Goal: Check status: Check status

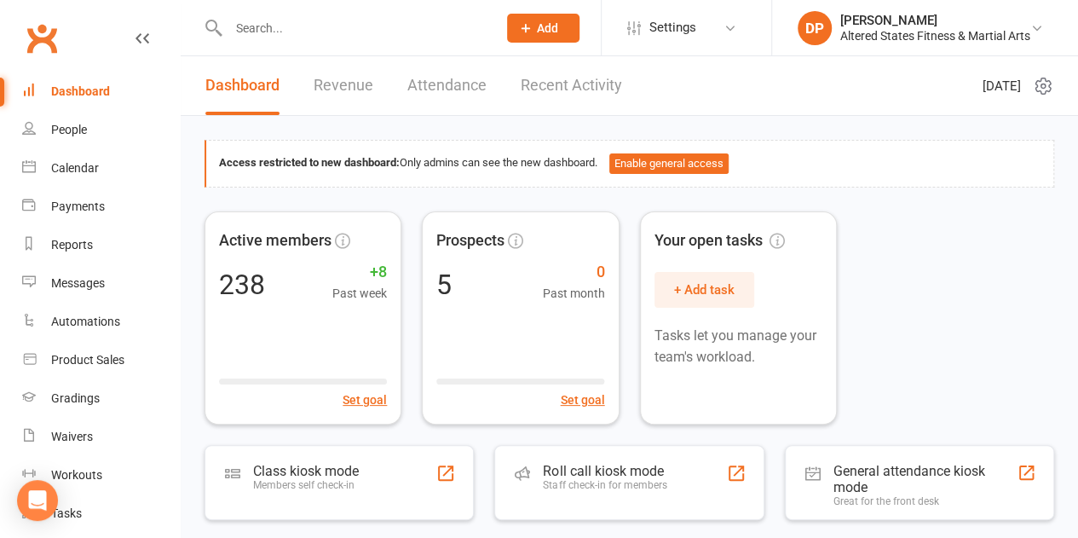
click at [352, 94] on link "Revenue" at bounding box center [344, 85] width 60 height 59
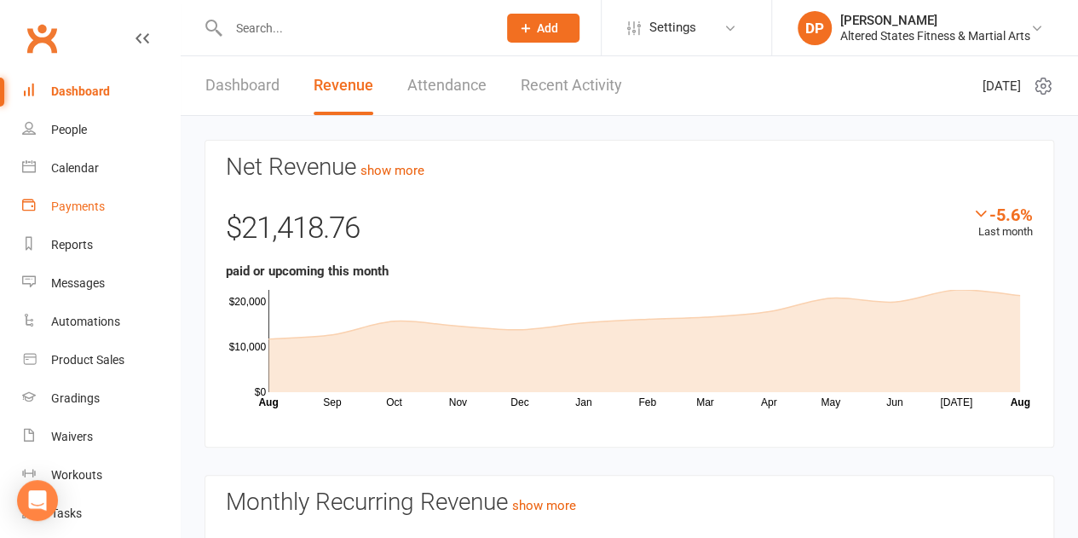
click at [77, 201] on div "Payments" at bounding box center [78, 206] width 54 height 14
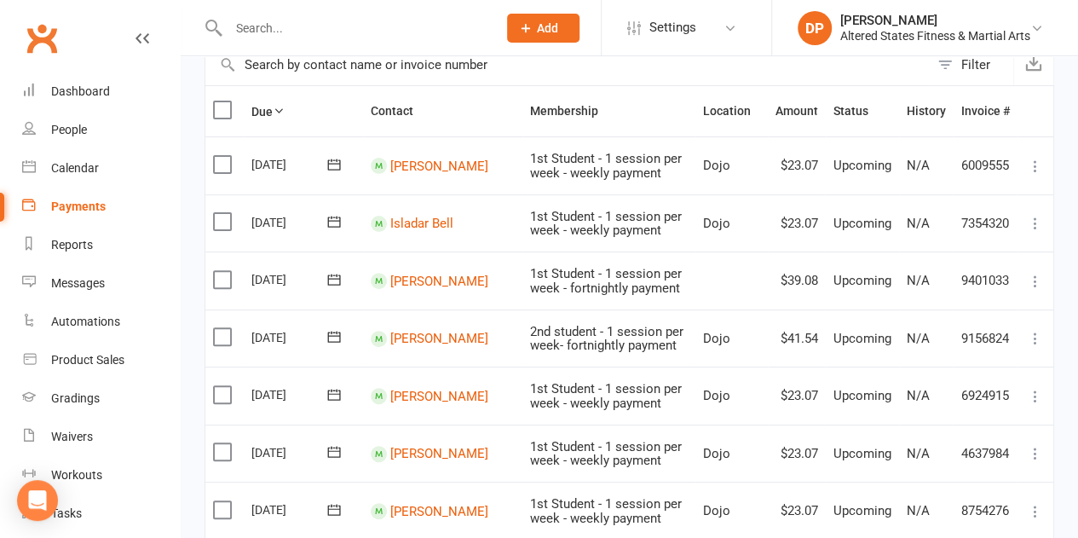
scroll to position [147, 0]
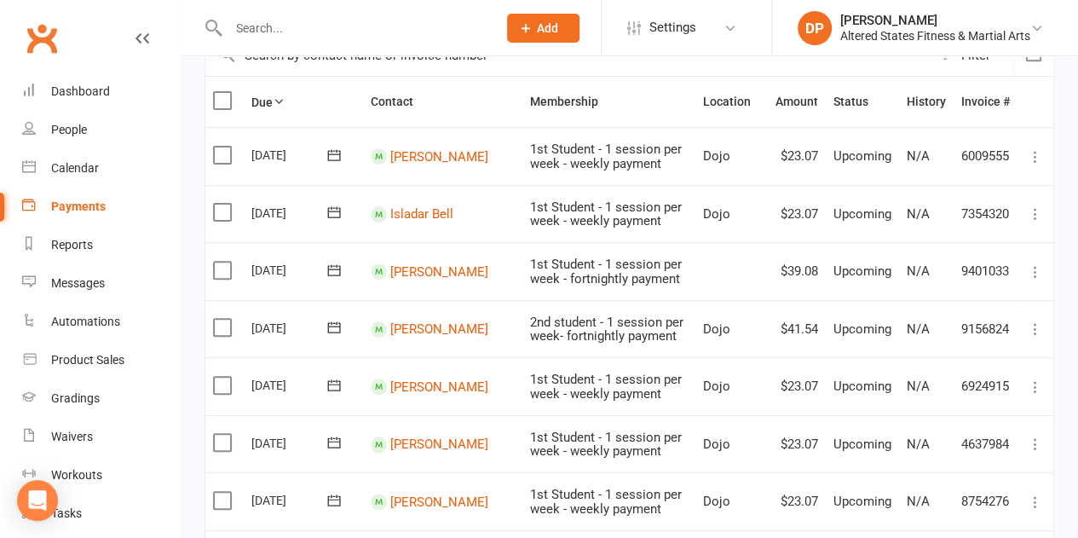
click at [523, 234] on td "1st Student - 1 session per week - weekly payment" at bounding box center [609, 214] width 173 height 58
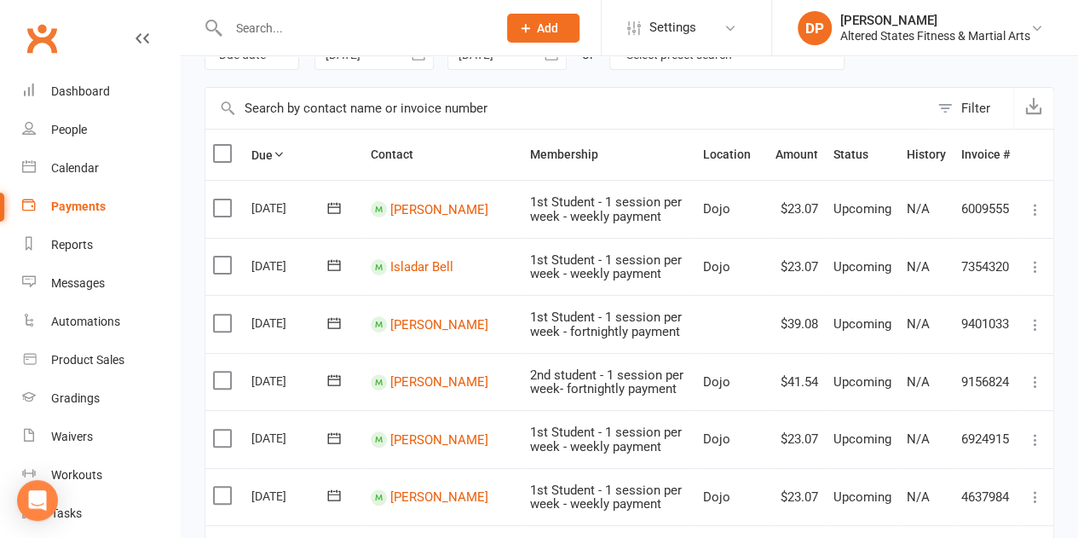
scroll to position [0, 0]
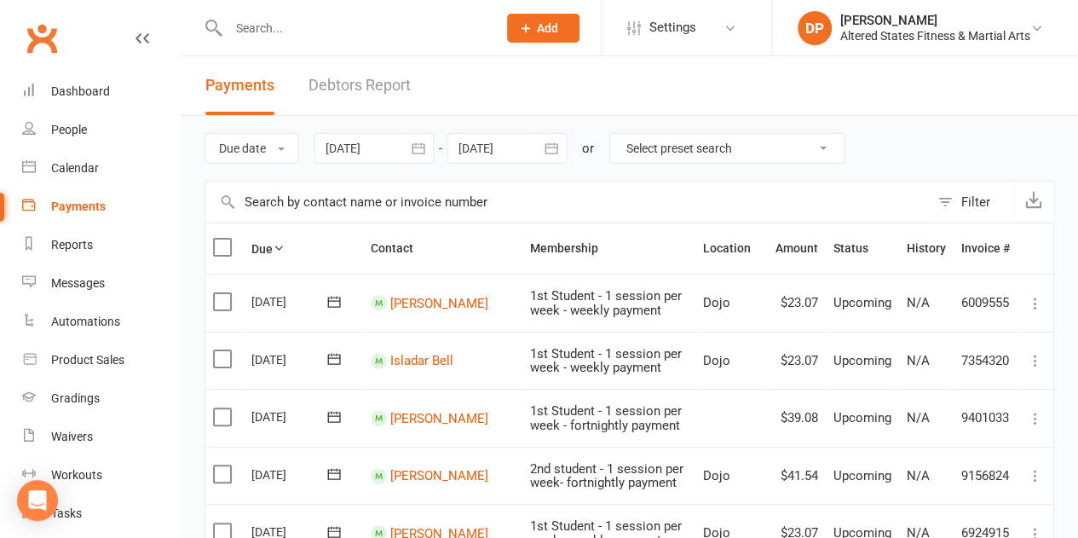
click at [423, 149] on icon "button" at bounding box center [418, 148] width 17 height 17
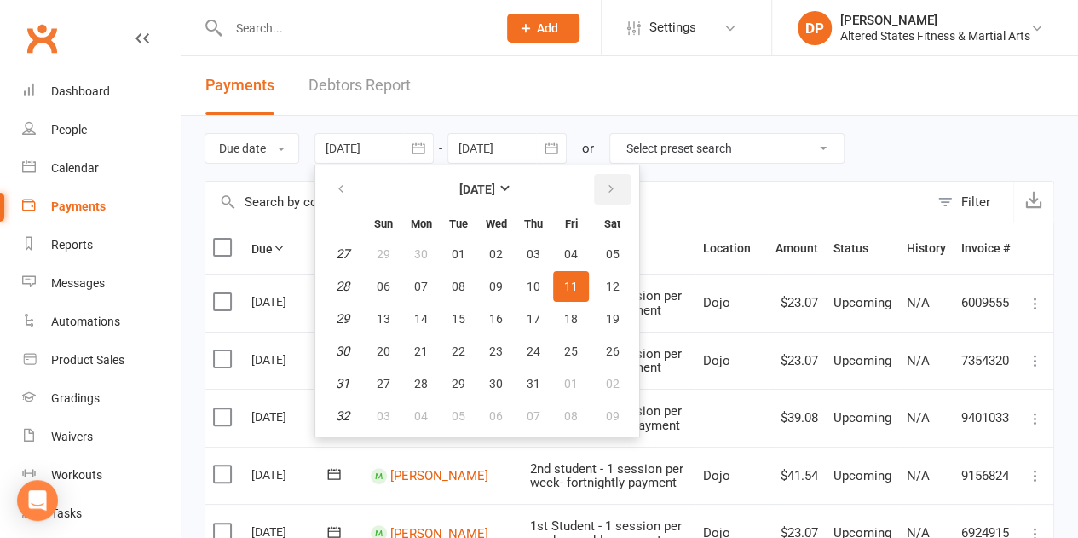
click at [607, 187] on icon "button" at bounding box center [611, 189] width 12 height 14
click at [494, 292] on span "06" at bounding box center [496, 287] width 14 height 14
type input "[DATE]"
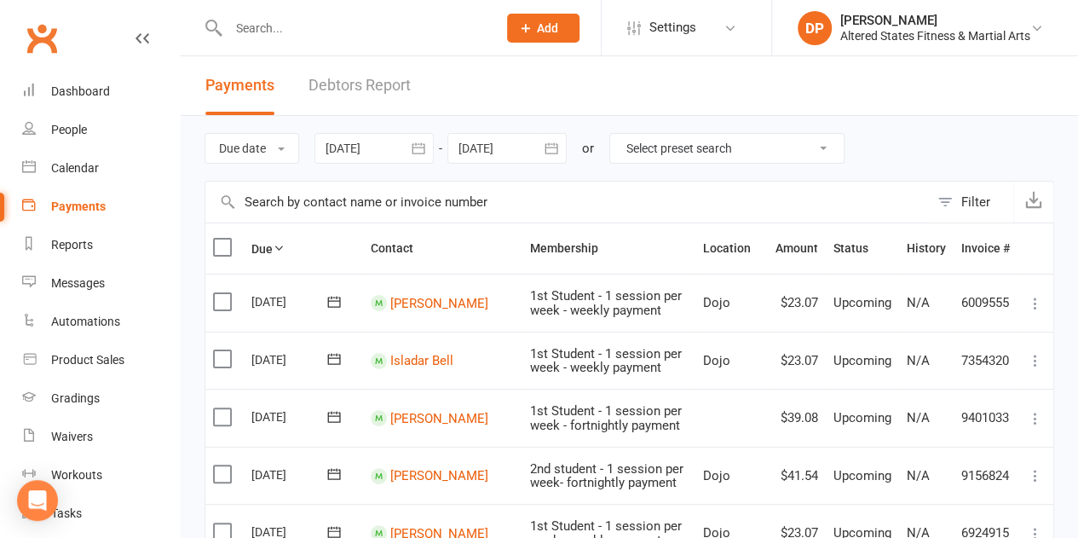
click at [547, 147] on icon "button" at bounding box center [551, 148] width 17 height 17
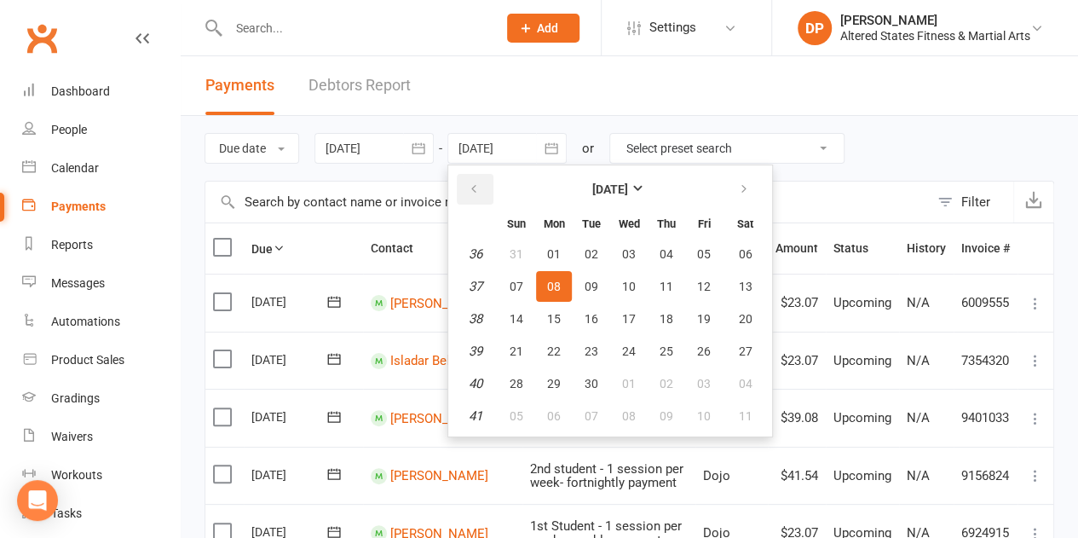
click at [484, 194] on button "button" at bounding box center [475, 189] width 37 height 31
click at [592, 309] on button "12" at bounding box center [592, 318] width 36 height 31
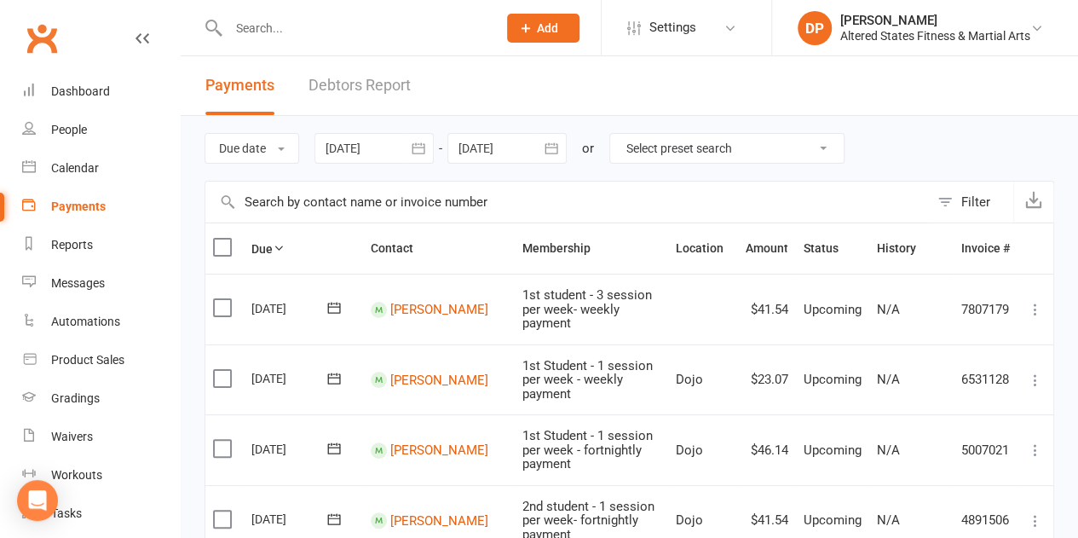
click at [556, 153] on icon "button" at bounding box center [551, 147] width 13 height 11
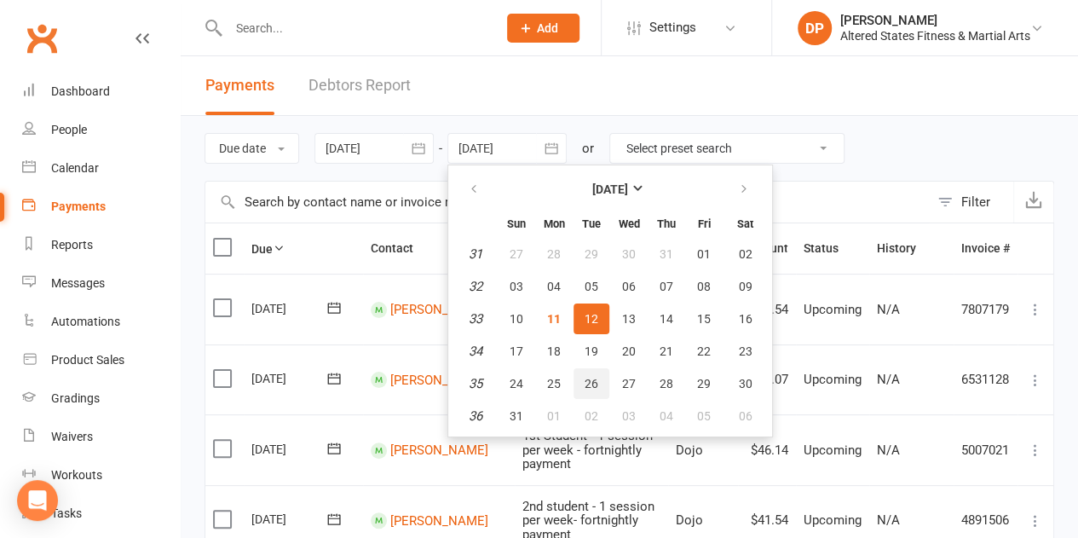
click at [596, 391] on button "26" at bounding box center [592, 383] width 36 height 31
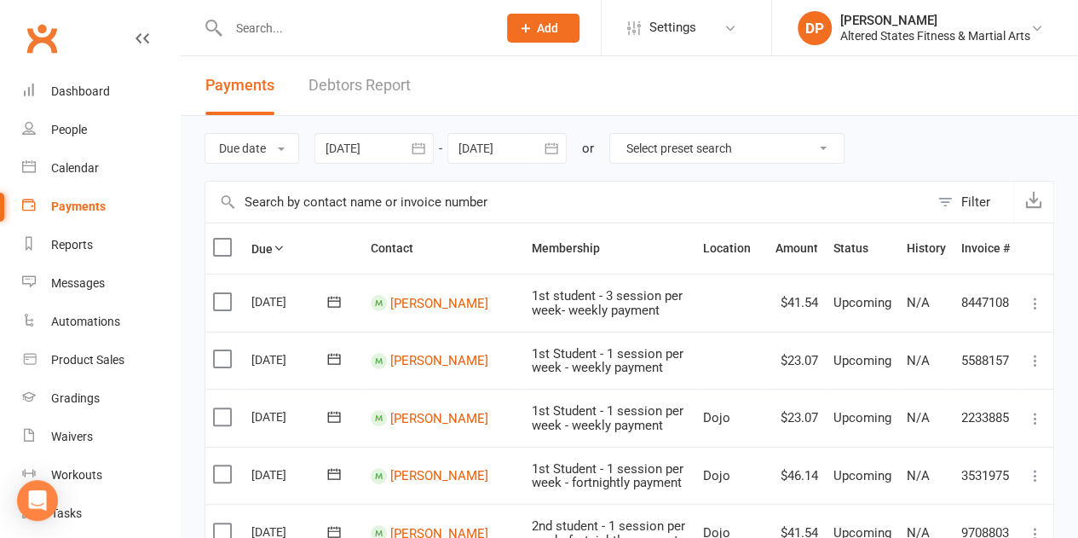
click at [552, 142] on icon "button" at bounding box center [551, 148] width 17 height 17
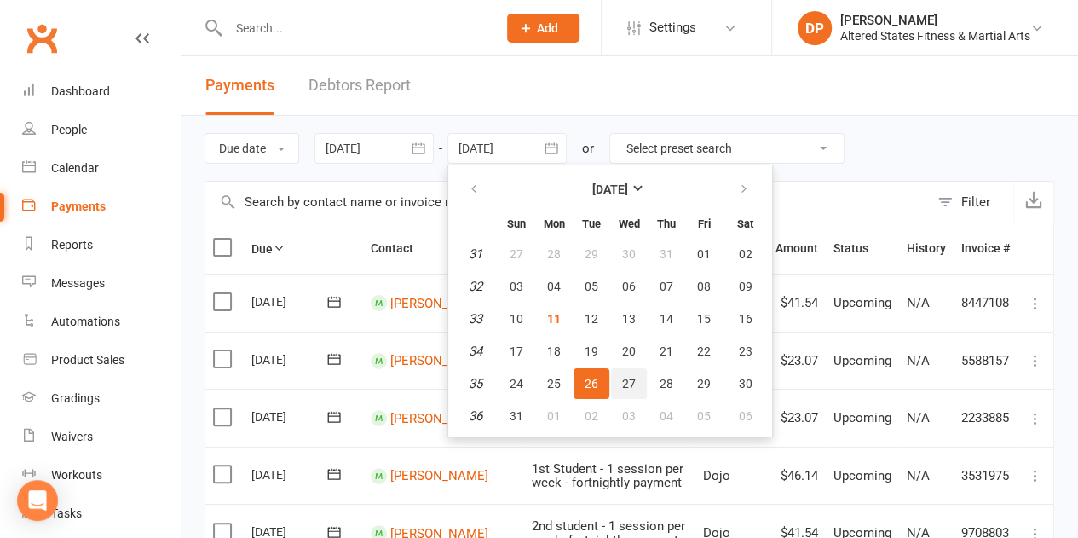
click at [631, 394] on button "27" at bounding box center [629, 383] width 36 height 31
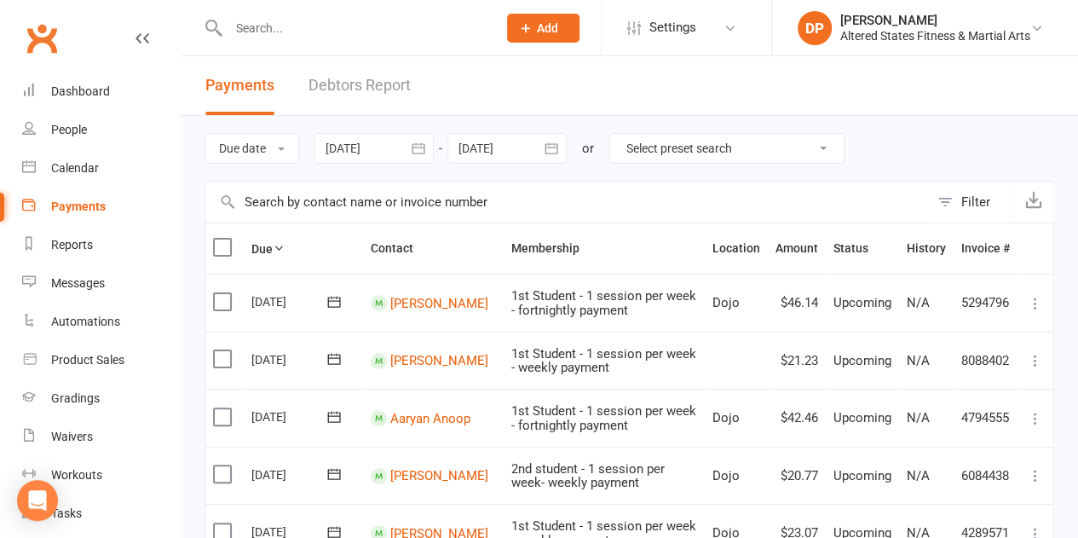
click at [559, 154] on icon "button" at bounding box center [551, 148] width 17 height 17
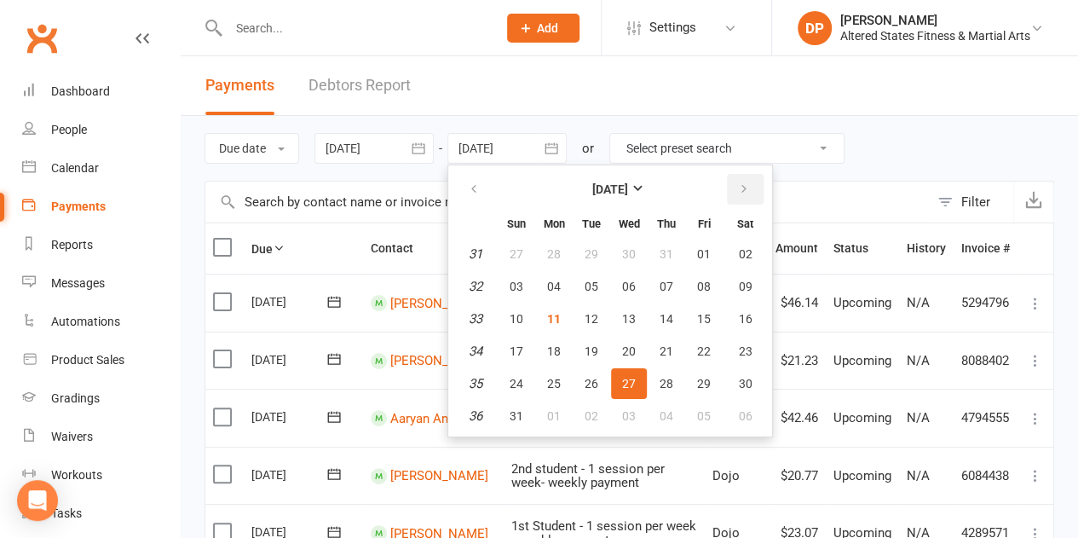
click at [750, 185] on icon "button" at bounding box center [744, 189] width 12 height 14
click at [595, 385] on span "30" at bounding box center [592, 384] width 14 height 14
type input "[DATE]"
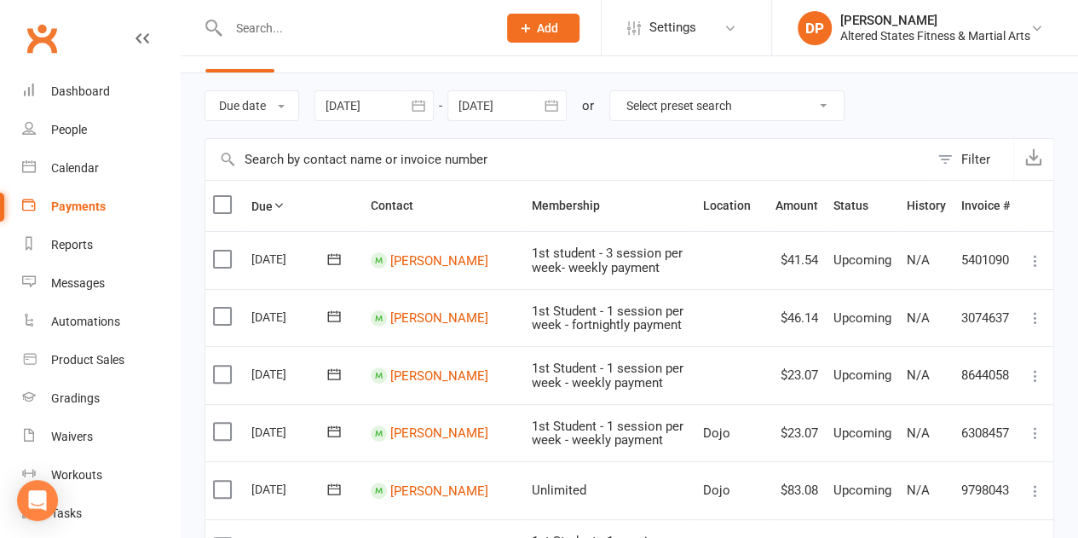
scroll to position [34, 0]
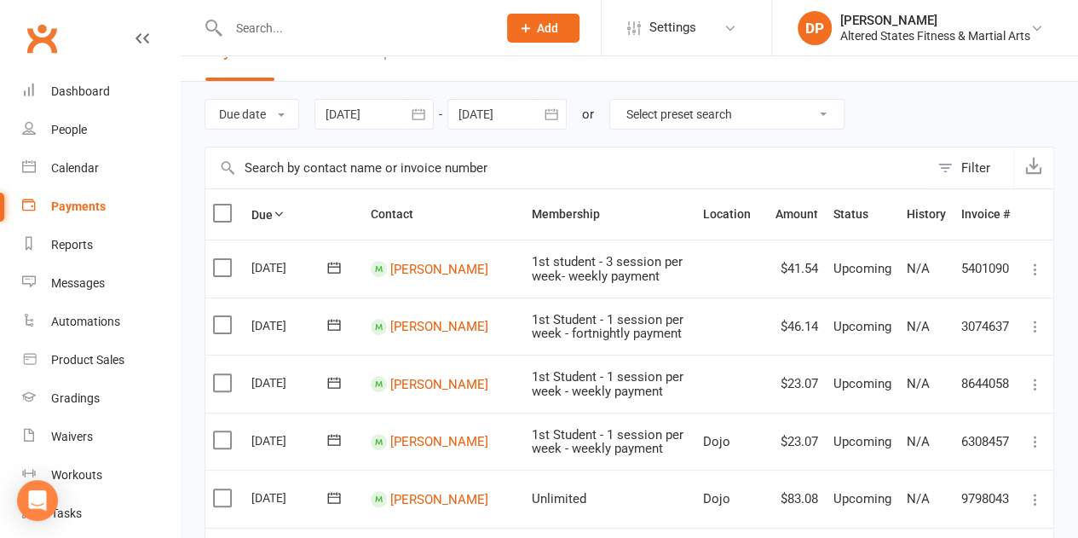
click at [423, 113] on icon "button" at bounding box center [418, 113] width 13 height 11
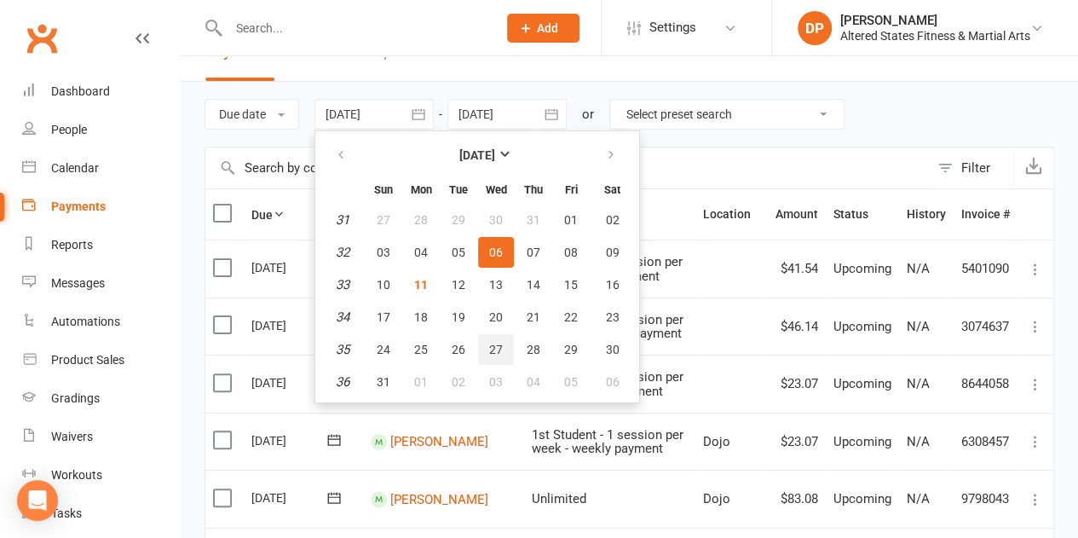
click at [483, 341] on button "27" at bounding box center [496, 349] width 36 height 31
type input "[DATE]"
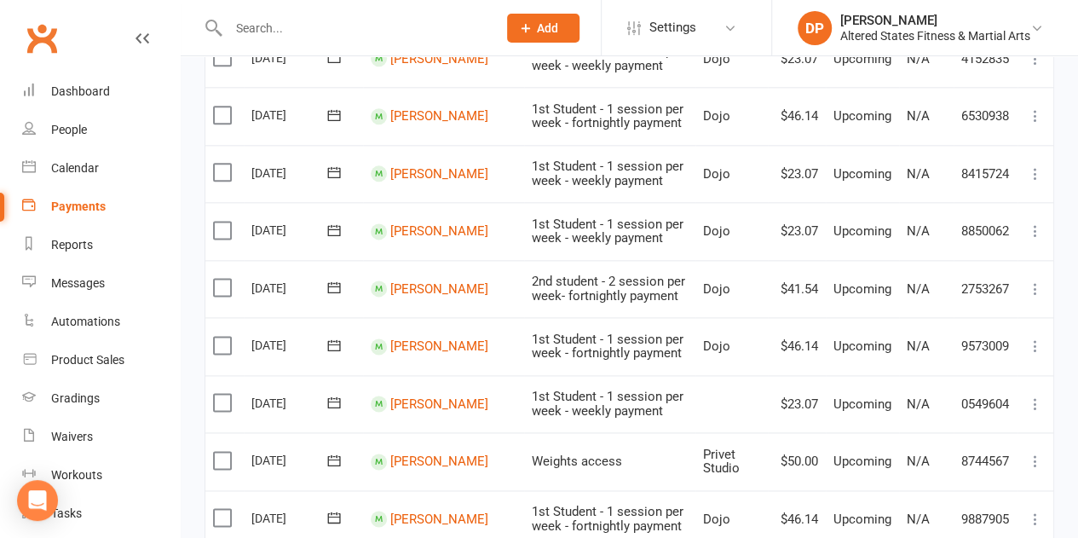
scroll to position [1477, 0]
